Goal: Task Accomplishment & Management: Manage account settings

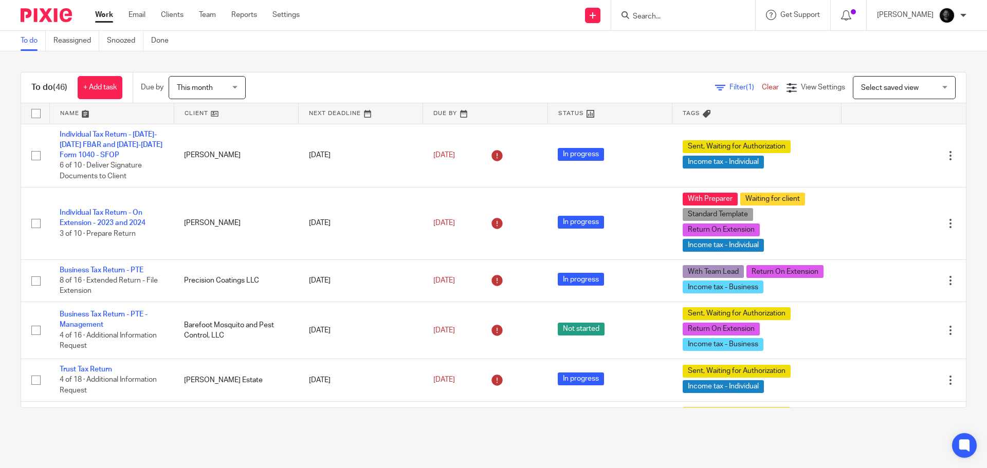
click at [659, 16] on input "Search" at bounding box center [678, 16] width 92 height 9
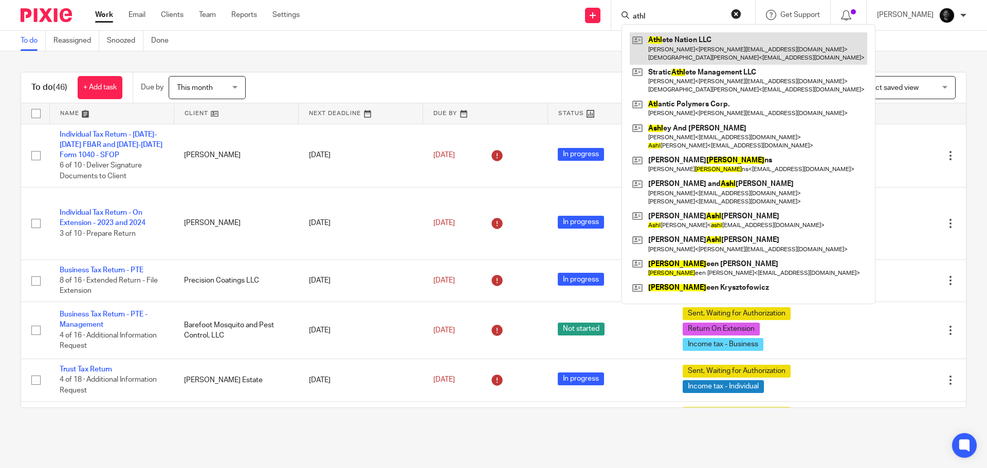
type input "athl"
click at [716, 44] on link at bounding box center [747, 48] width 237 height 32
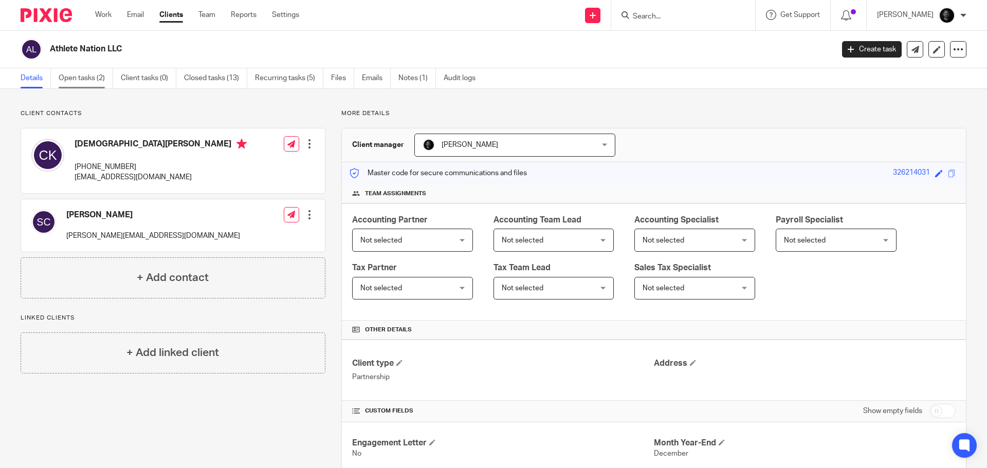
click at [86, 86] on link "Open tasks (2)" at bounding box center [86, 78] width 54 height 20
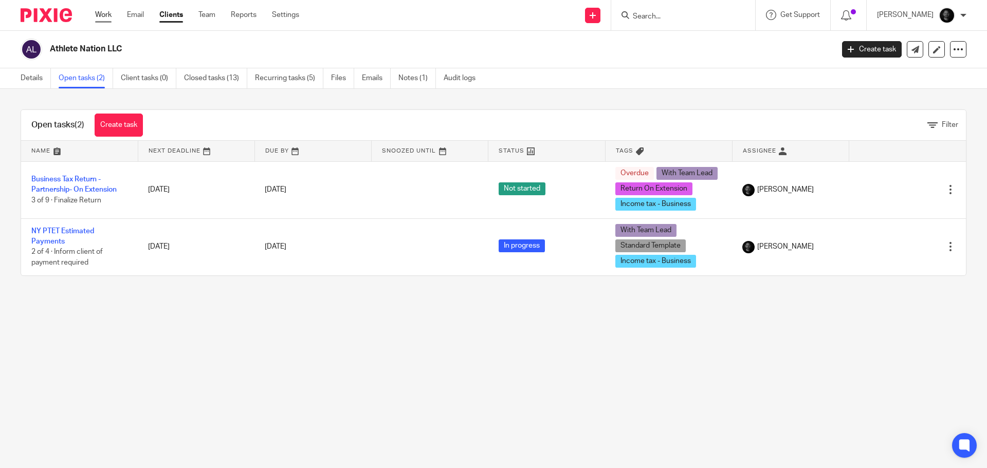
click at [103, 12] on link "Work" at bounding box center [103, 15] width 16 height 10
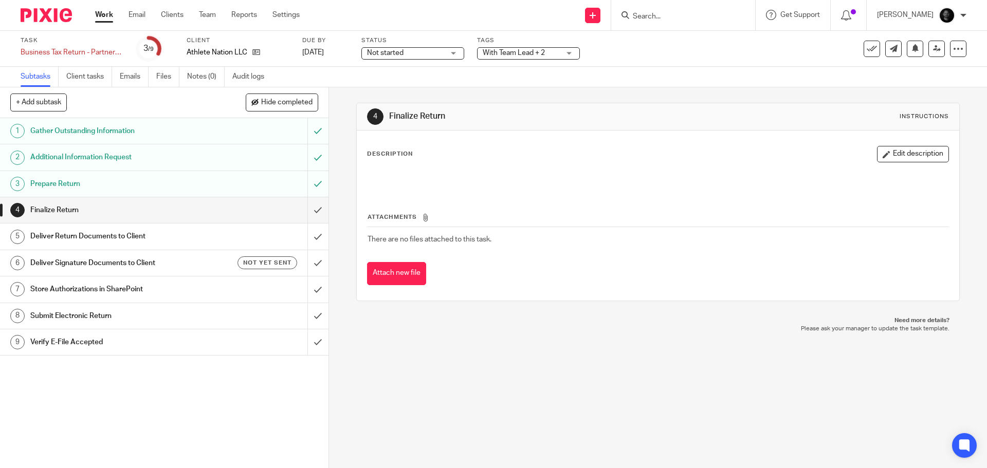
click at [541, 59] on div "With Team Lead + 2" at bounding box center [528, 53] width 103 height 12
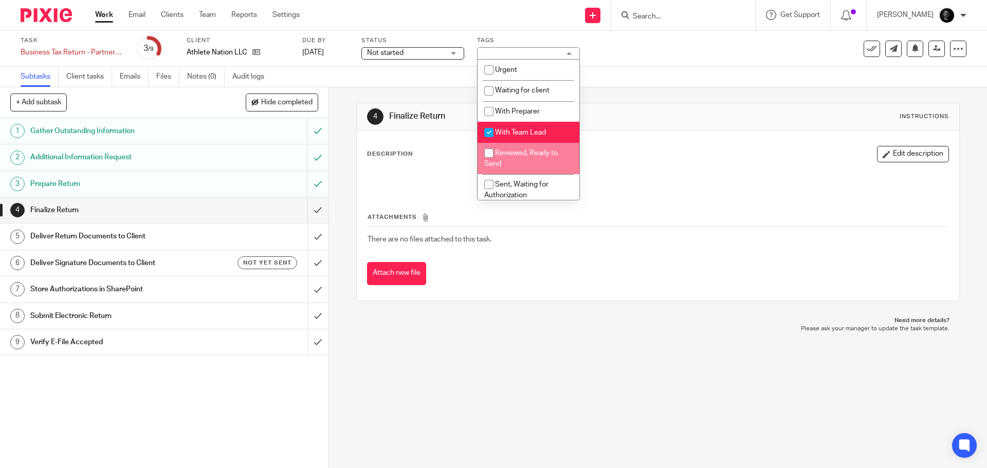
click at [517, 162] on li "Reviewed, Ready to Send" at bounding box center [528, 158] width 102 height 31
checkbox input "true"
click at [516, 132] on span "With Team Lead" at bounding box center [520, 132] width 51 height 7
checkbox input "false"
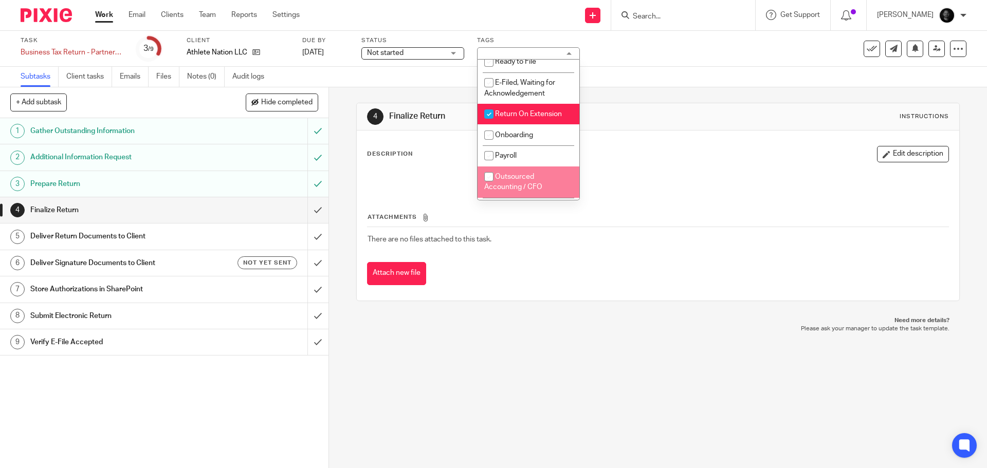
scroll to position [319, 0]
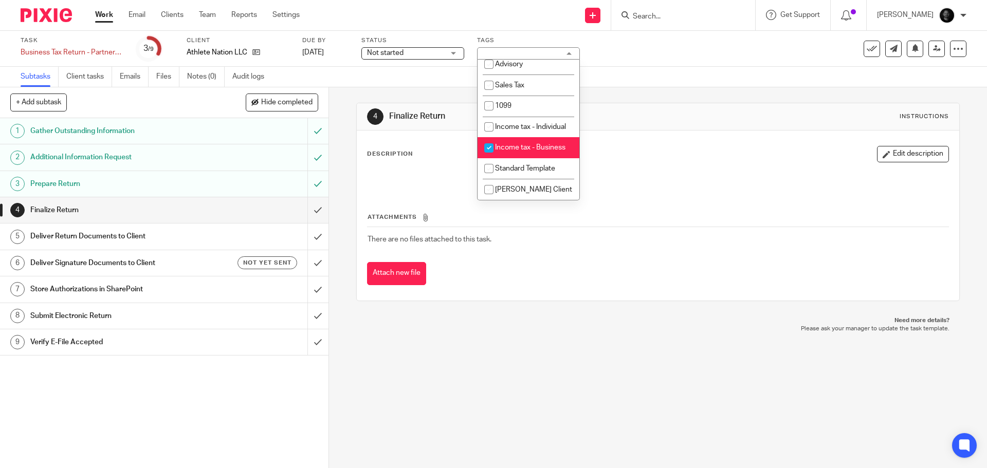
click at [646, 84] on div "Subtasks Client tasks Emails Files Notes (0) Audit logs" at bounding box center [493, 77] width 987 height 21
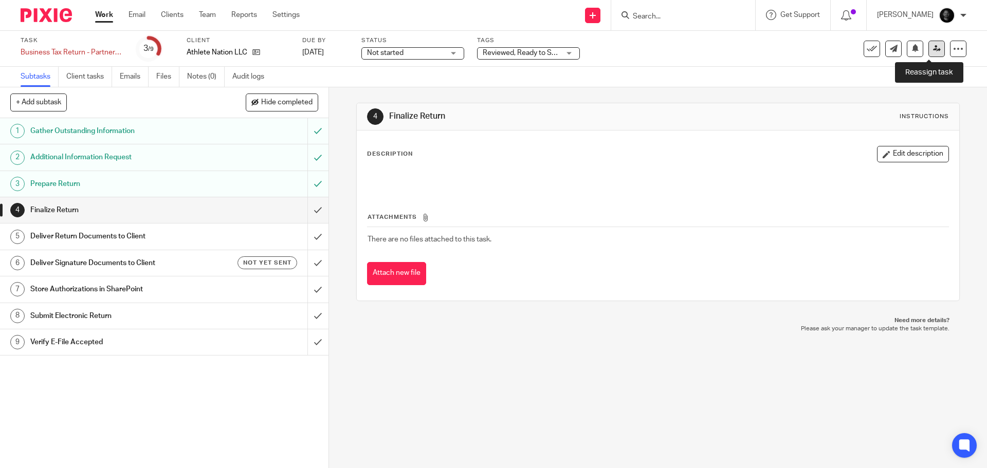
click at [928, 46] on link at bounding box center [936, 49] width 16 height 16
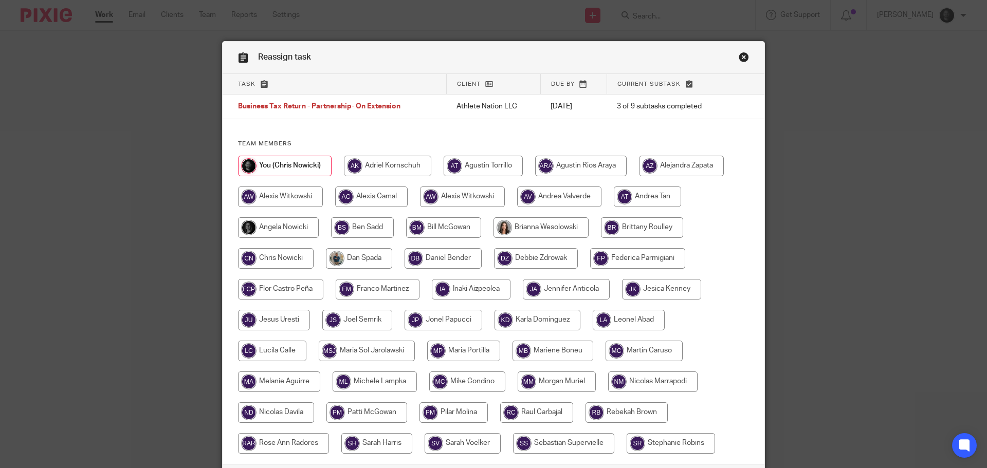
click at [740, 60] on link "Close this dialog window" at bounding box center [743, 59] width 10 height 14
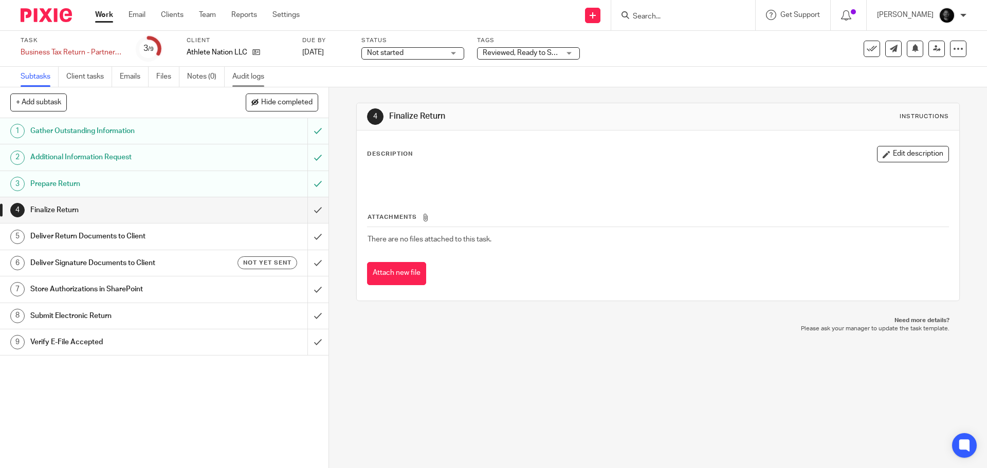
click at [252, 77] on link "Audit logs" at bounding box center [252, 77] width 40 height 20
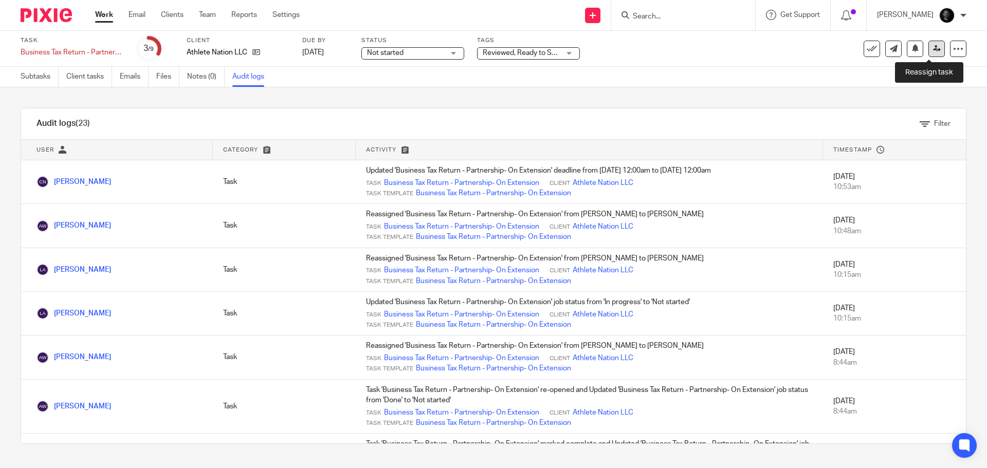
click at [933, 51] on icon at bounding box center [937, 49] width 8 height 8
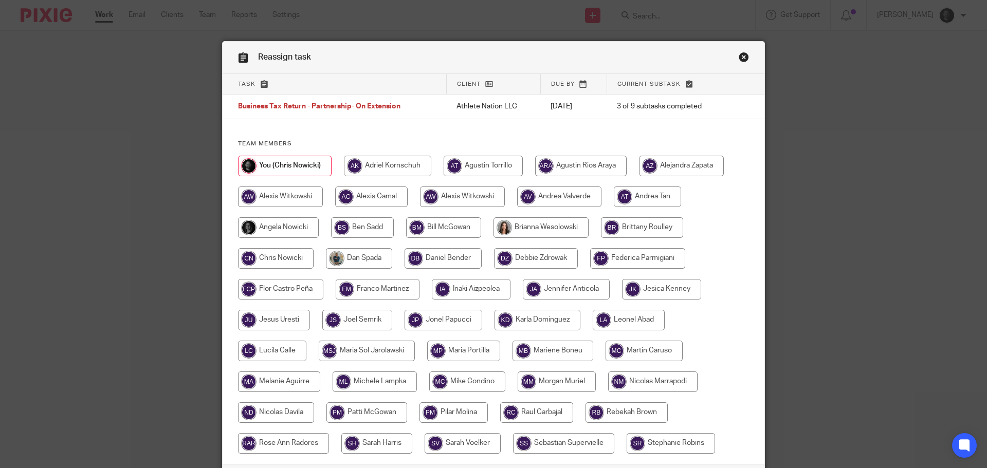
click at [301, 199] on input "radio" at bounding box center [280, 197] width 85 height 21
radio input "true"
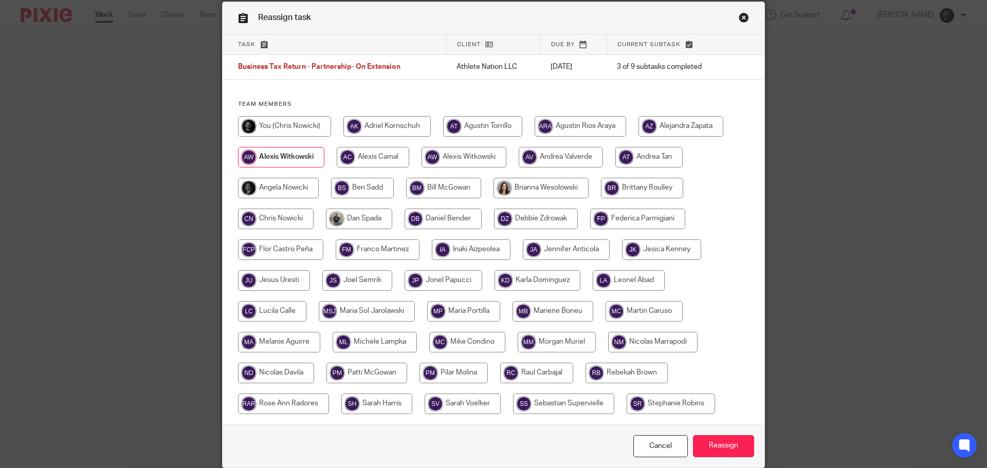
scroll to position [81, 0]
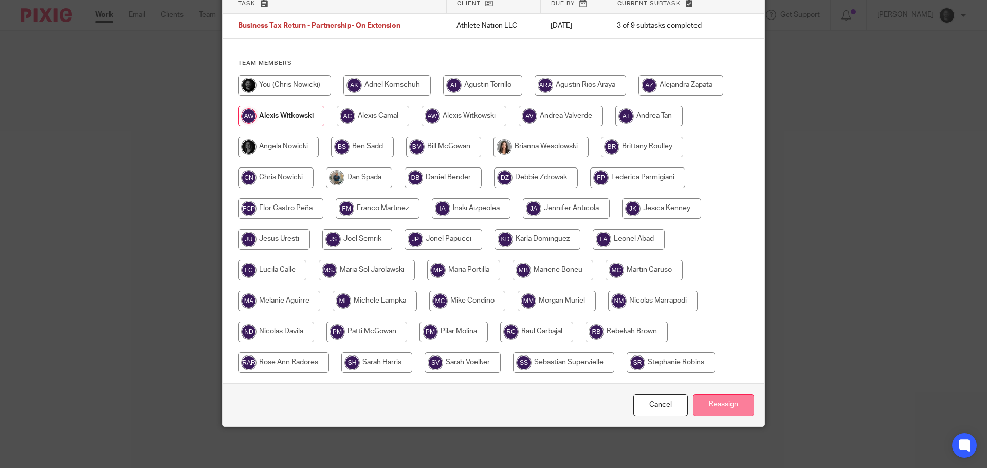
click at [717, 401] on input "Reassign" at bounding box center [723, 405] width 61 height 22
